Goal: Transaction & Acquisition: Download file/media

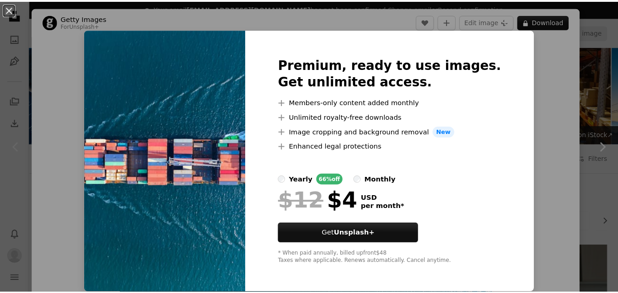
scroll to position [238, 0]
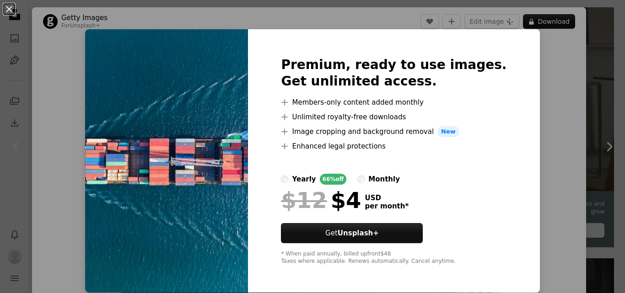
click at [543, 54] on div "An X shape Premium, ready to use images. Get unlimited access. A plus sign Memb…" at bounding box center [312, 146] width 625 height 293
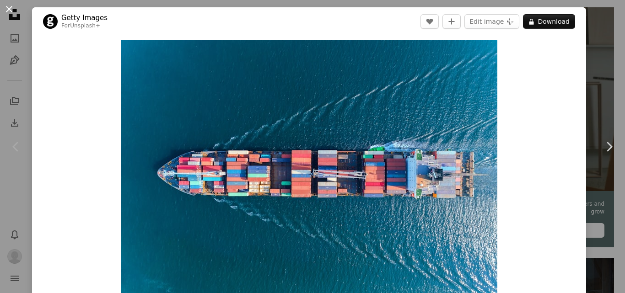
click at [10, 8] on button "An X shape" at bounding box center [9, 9] width 11 height 11
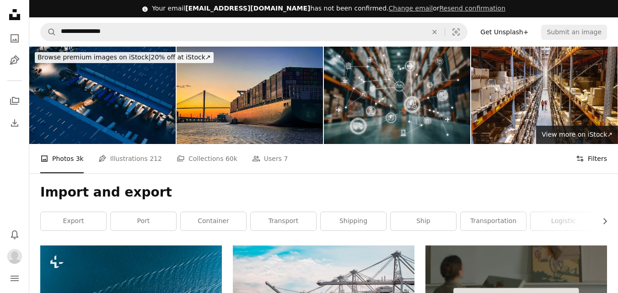
click at [587, 158] on button "Filters Filters" at bounding box center [591, 158] width 31 height 29
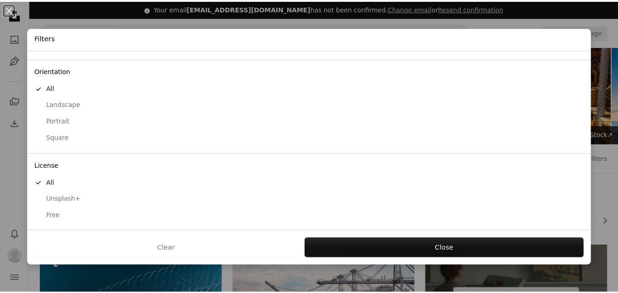
scroll to position [70, 0]
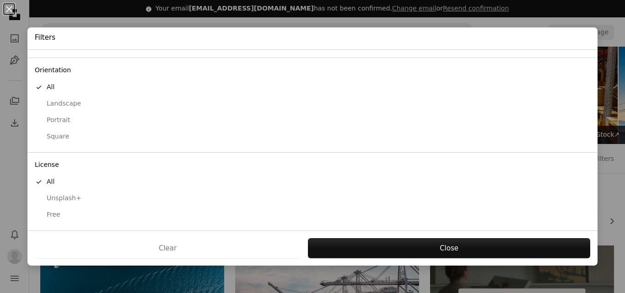
click at [47, 215] on div "Free" at bounding box center [312, 214] width 555 height 9
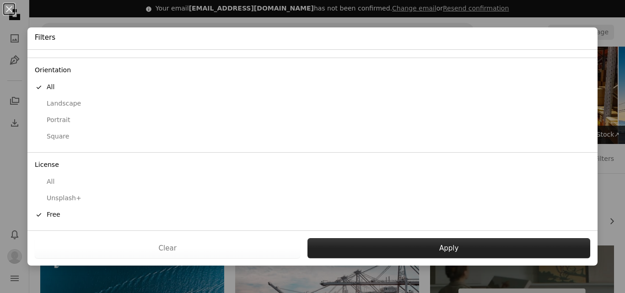
click at [441, 243] on button "Apply" at bounding box center [448, 248] width 283 height 20
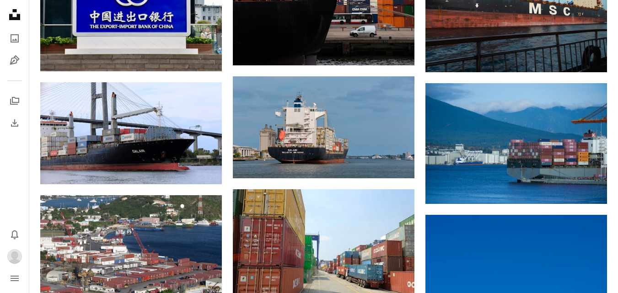
scroll to position [837, 0]
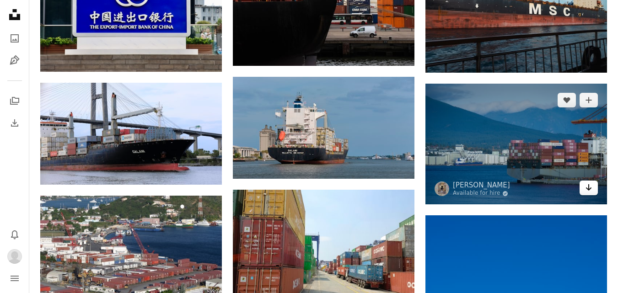
click at [591, 189] on icon "Arrow pointing down" at bounding box center [588, 187] width 7 height 11
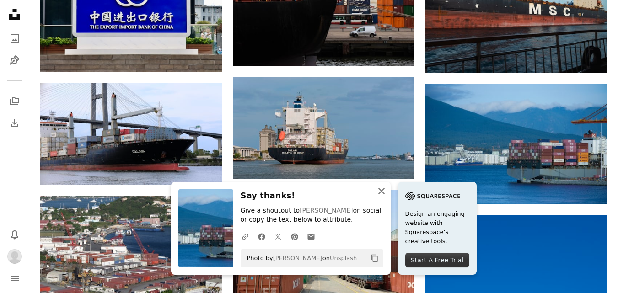
click at [379, 198] on button "An X shape Close" at bounding box center [381, 191] width 18 height 18
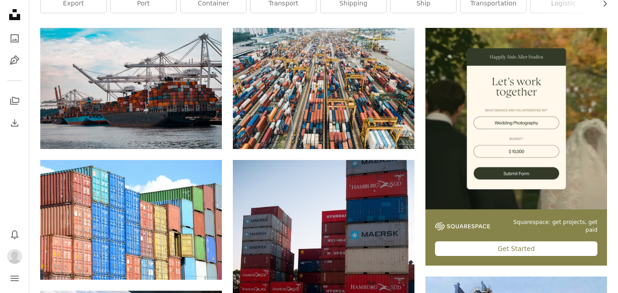
scroll to position [217, 0]
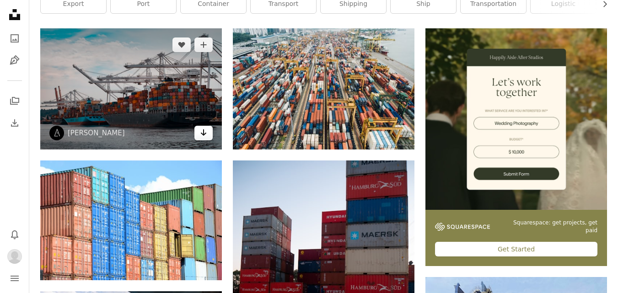
click at [210, 134] on link "Arrow pointing down" at bounding box center [203, 133] width 18 height 15
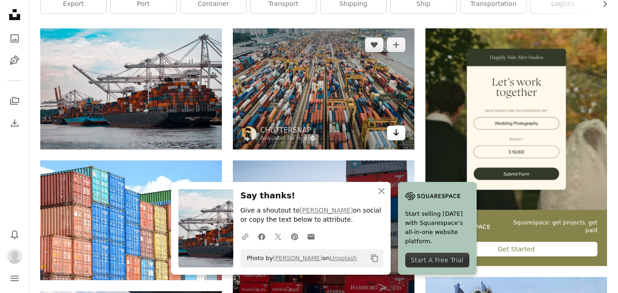
click at [393, 129] on icon "Arrow pointing down" at bounding box center [395, 132] width 7 height 11
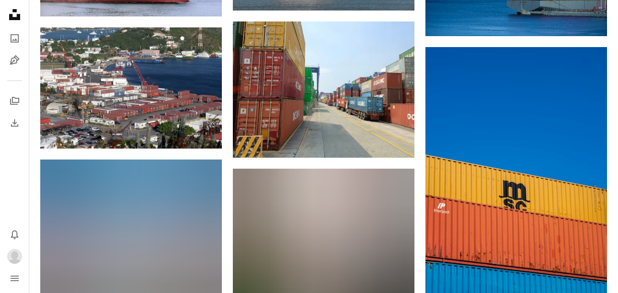
scroll to position [1005, 0]
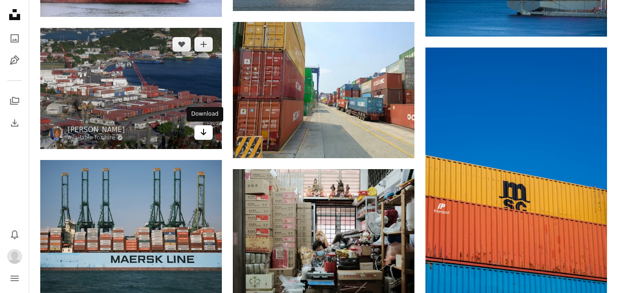
click at [201, 129] on icon "Arrow pointing down" at bounding box center [203, 132] width 7 height 11
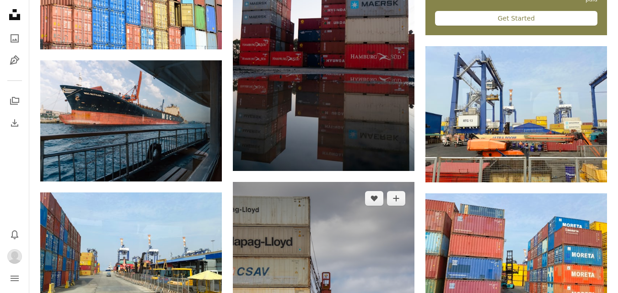
scroll to position [415, 0]
